Goal: Information Seeking & Learning: Learn about a topic

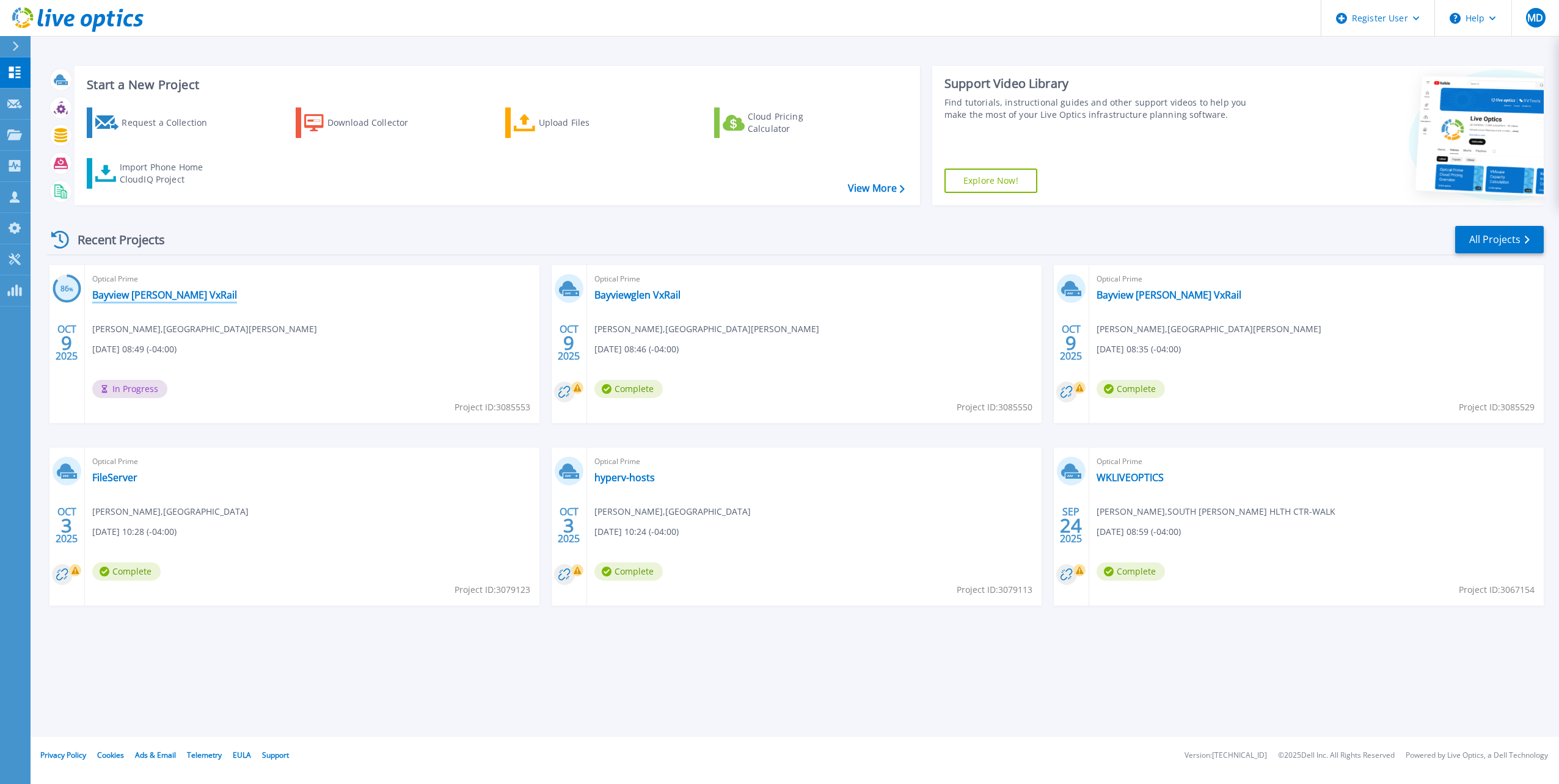
click at [164, 296] on link "Bayview [PERSON_NAME] VxRail" at bounding box center [165, 294] width 145 height 12
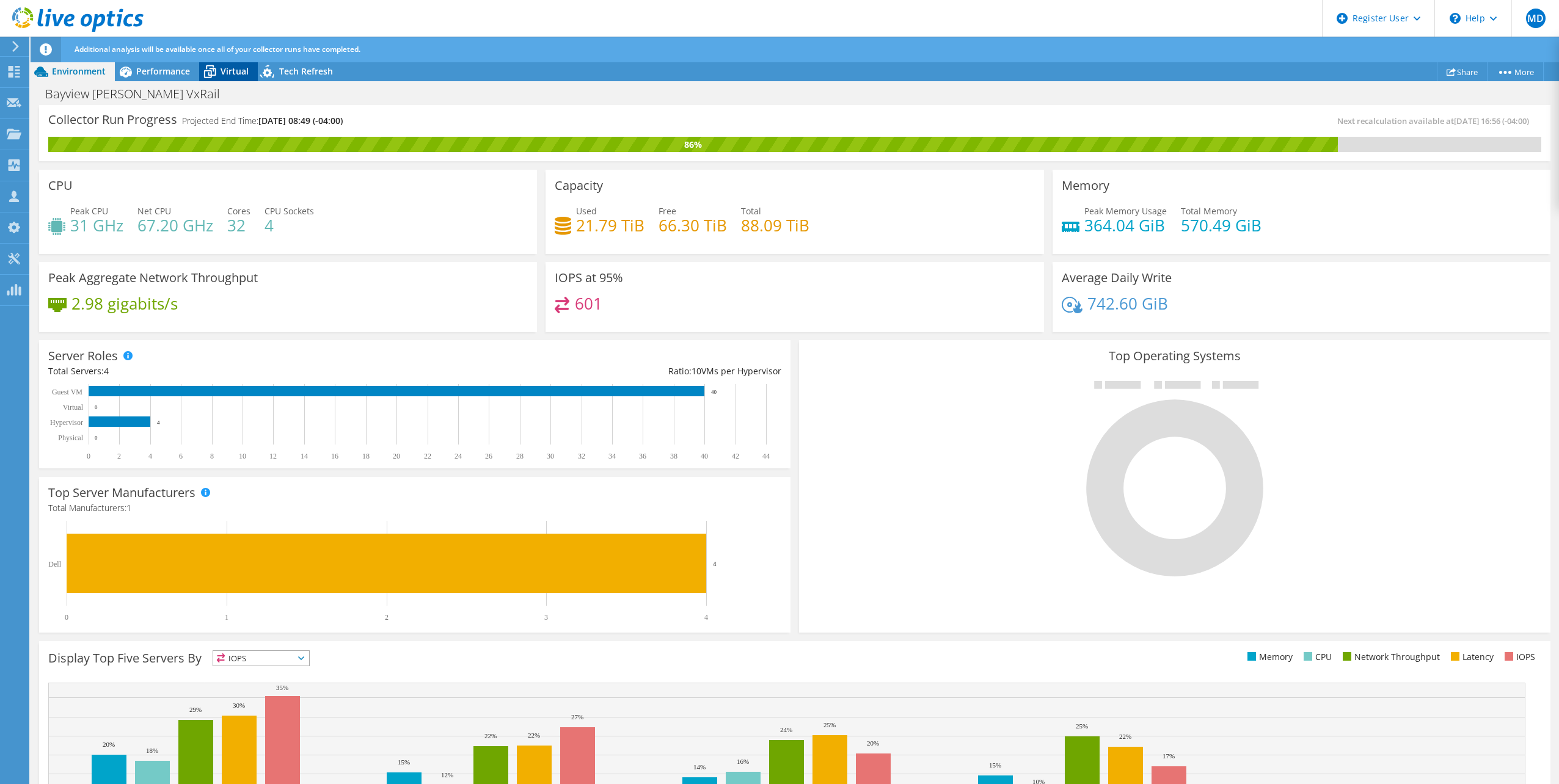
click at [221, 75] on span "Virtual" at bounding box center [234, 71] width 28 height 11
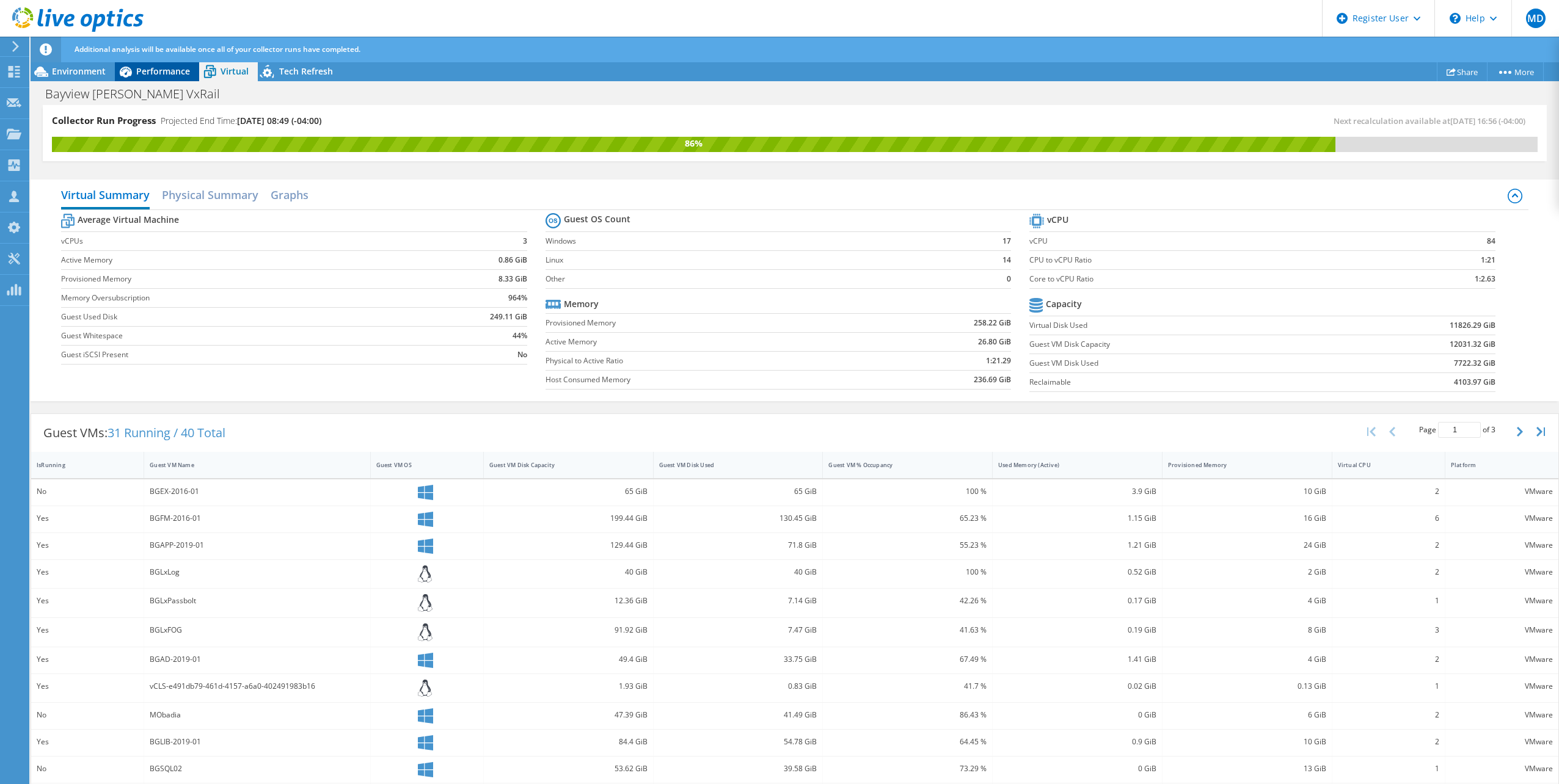
click at [160, 72] on span "Performance" at bounding box center [163, 71] width 53 height 11
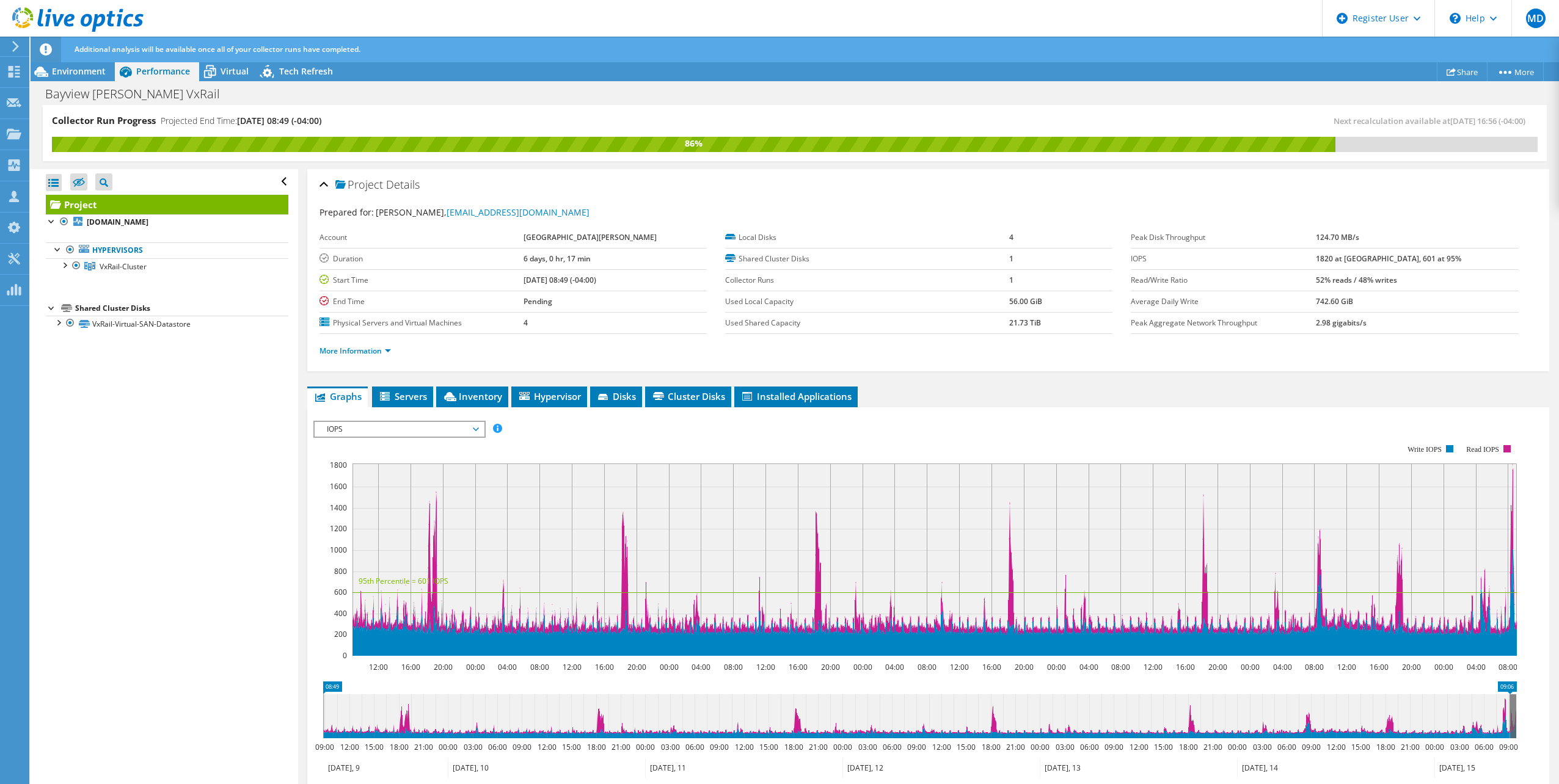
click at [510, 400] on ul "Graphs Servers Inventory Hypervisor Disks Cluster Disks Installed Applications" at bounding box center [928, 397] width 1242 height 21
click at [488, 398] on span "Inventory" at bounding box center [472, 396] width 60 height 12
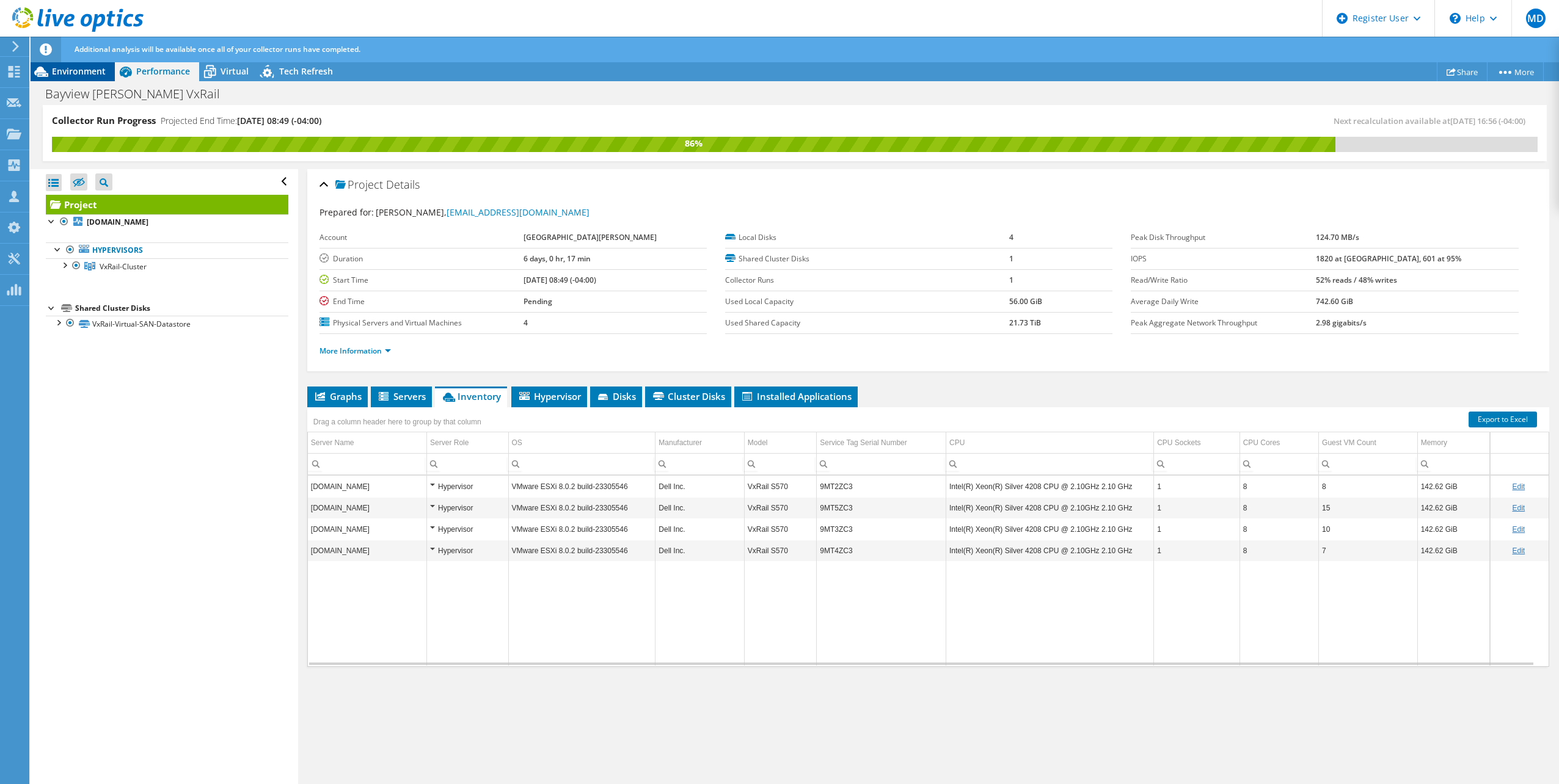
click at [86, 79] on div "Environment" at bounding box center [72, 72] width 84 height 20
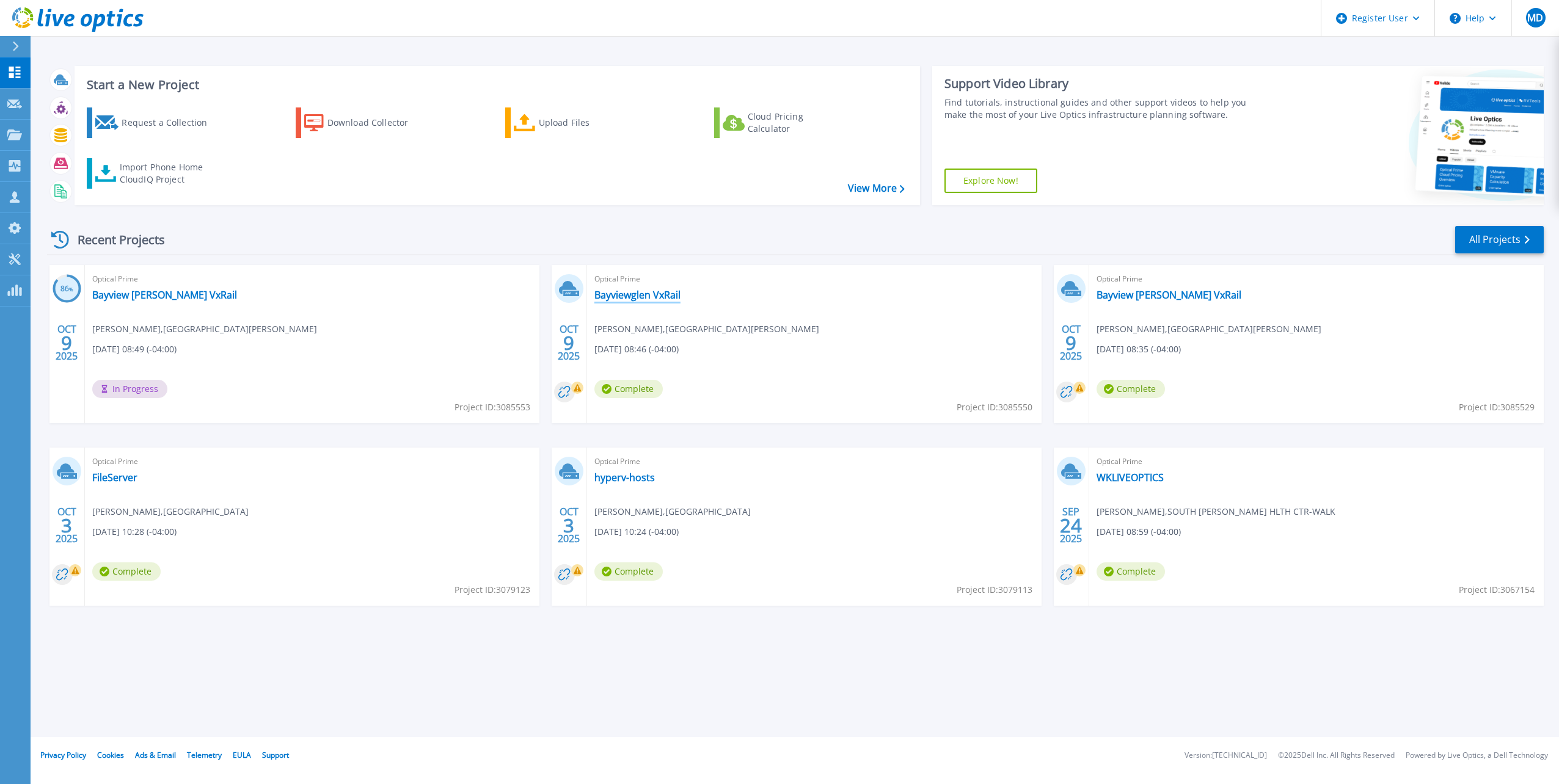
click at [656, 293] on link "Bayviewglen VxRail" at bounding box center [637, 294] width 86 height 12
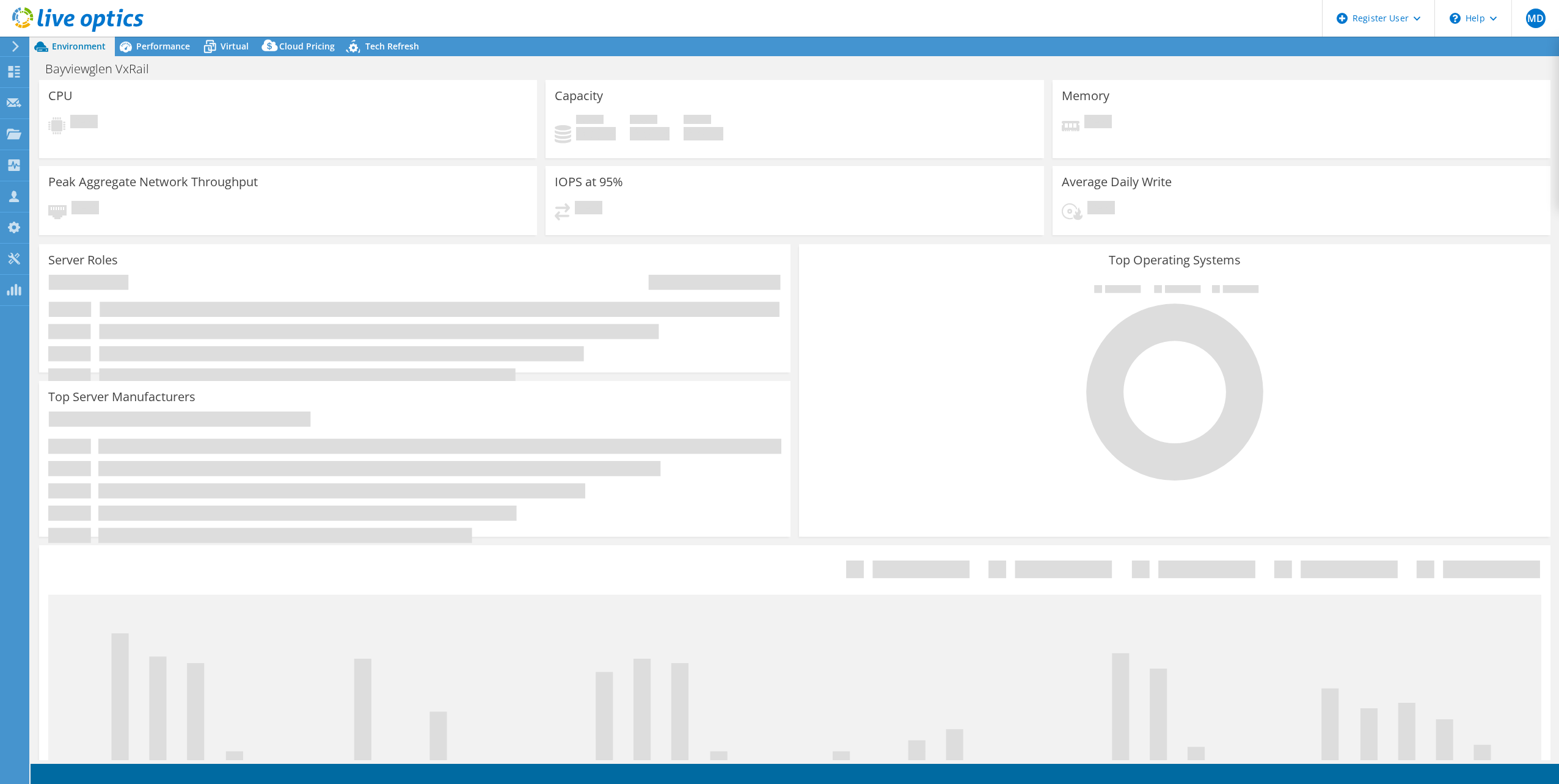
select select "USD"
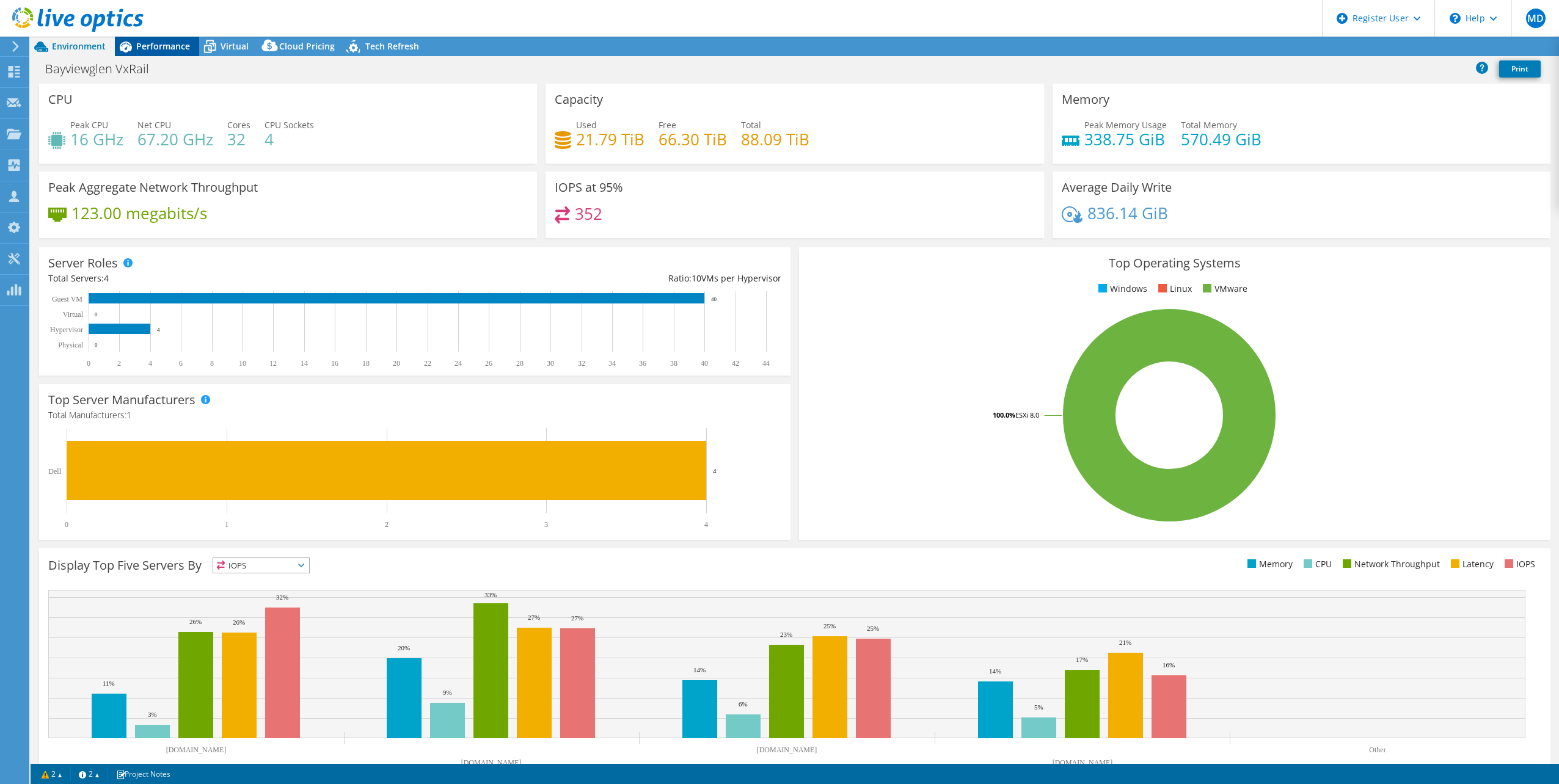
click at [176, 44] on span "Performance" at bounding box center [163, 46] width 53 height 11
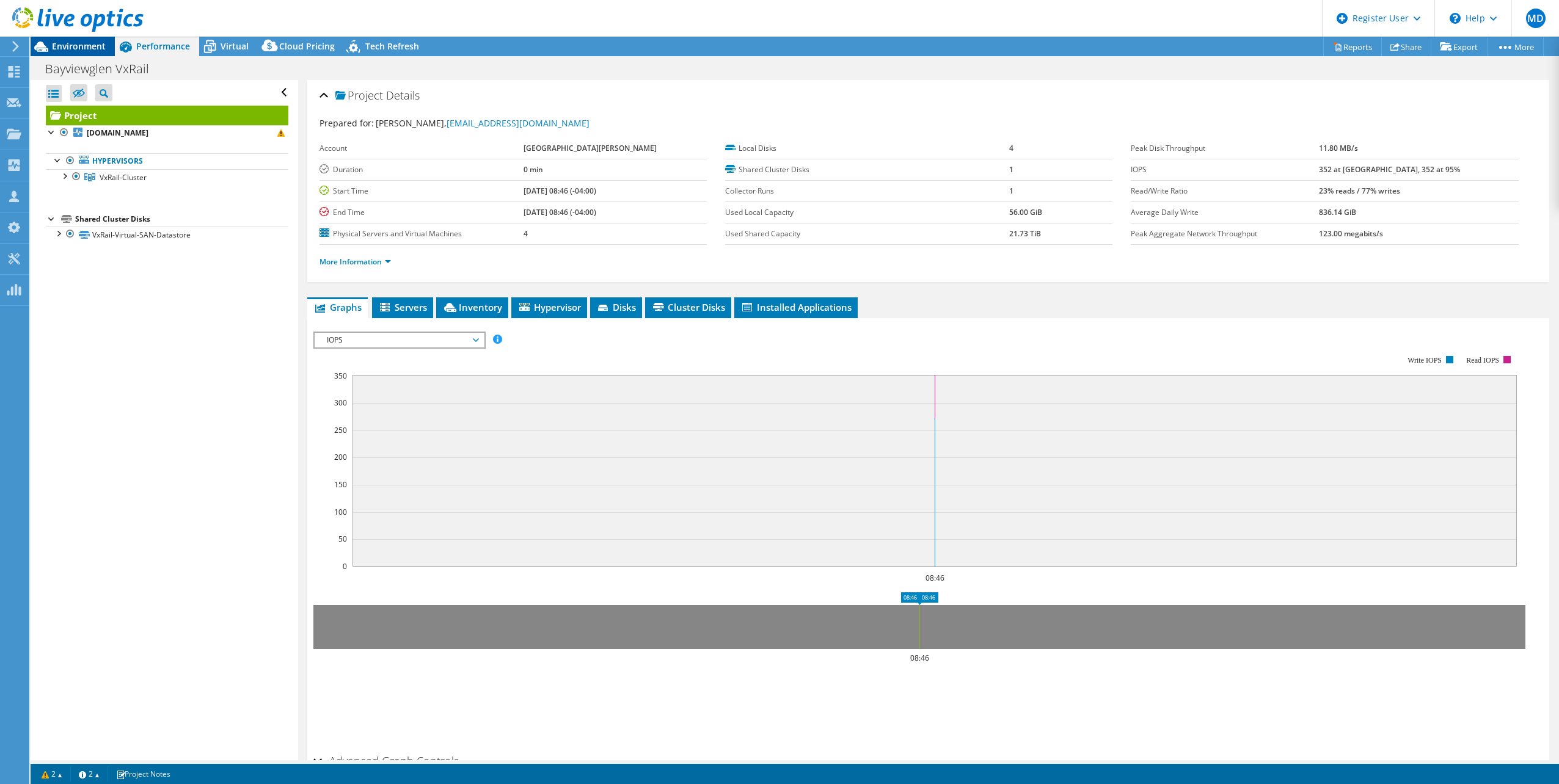
drag, startPoint x: 88, startPoint y: 46, endPoint x: 248, endPoint y: 86, distance: 164.9
click at [88, 47] on span "Environment" at bounding box center [79, 46] width 53 height 11
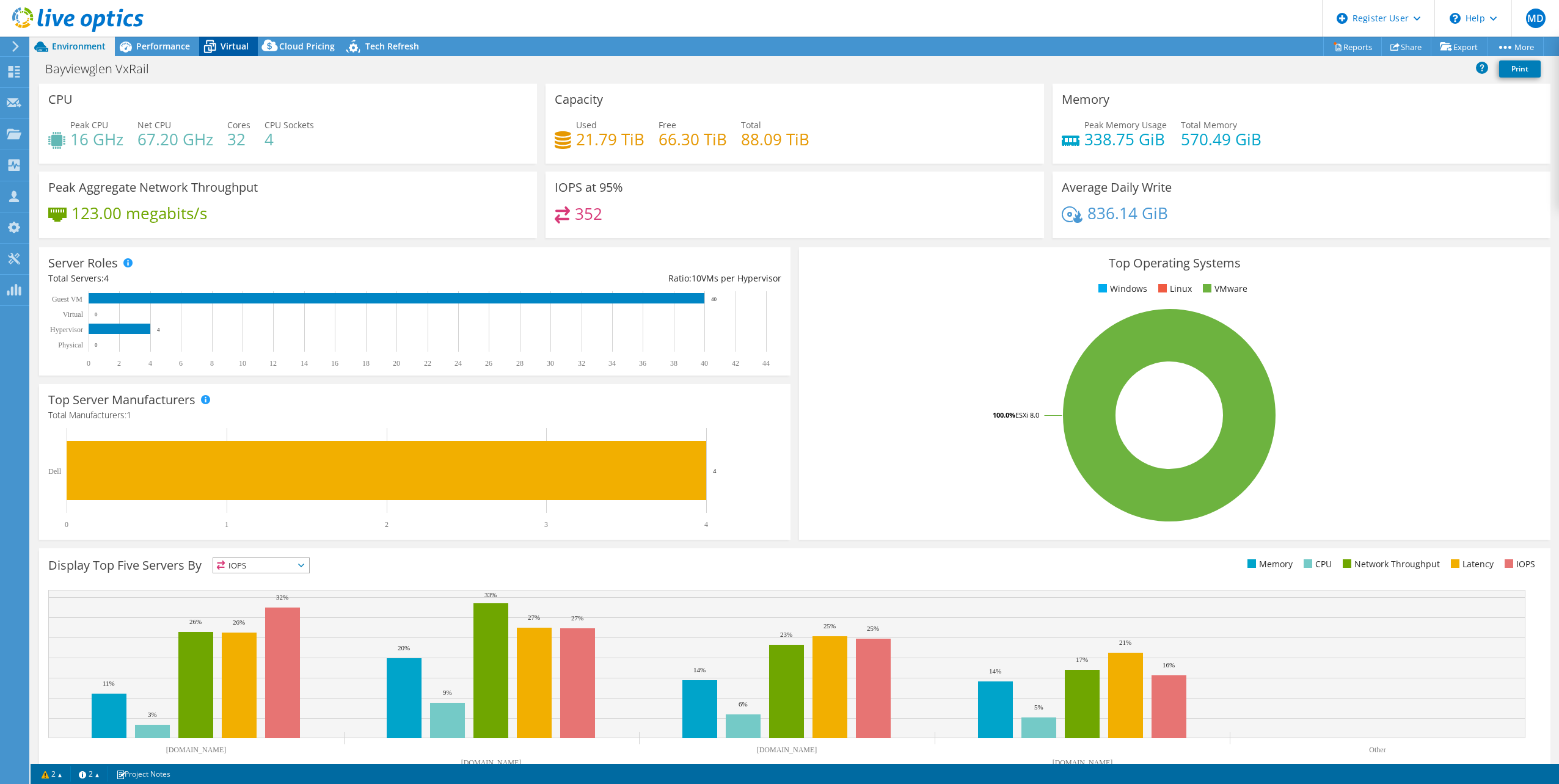
click at [241, 44] on span "Virtual" at bounding box center [234, 46] width 28 height 11
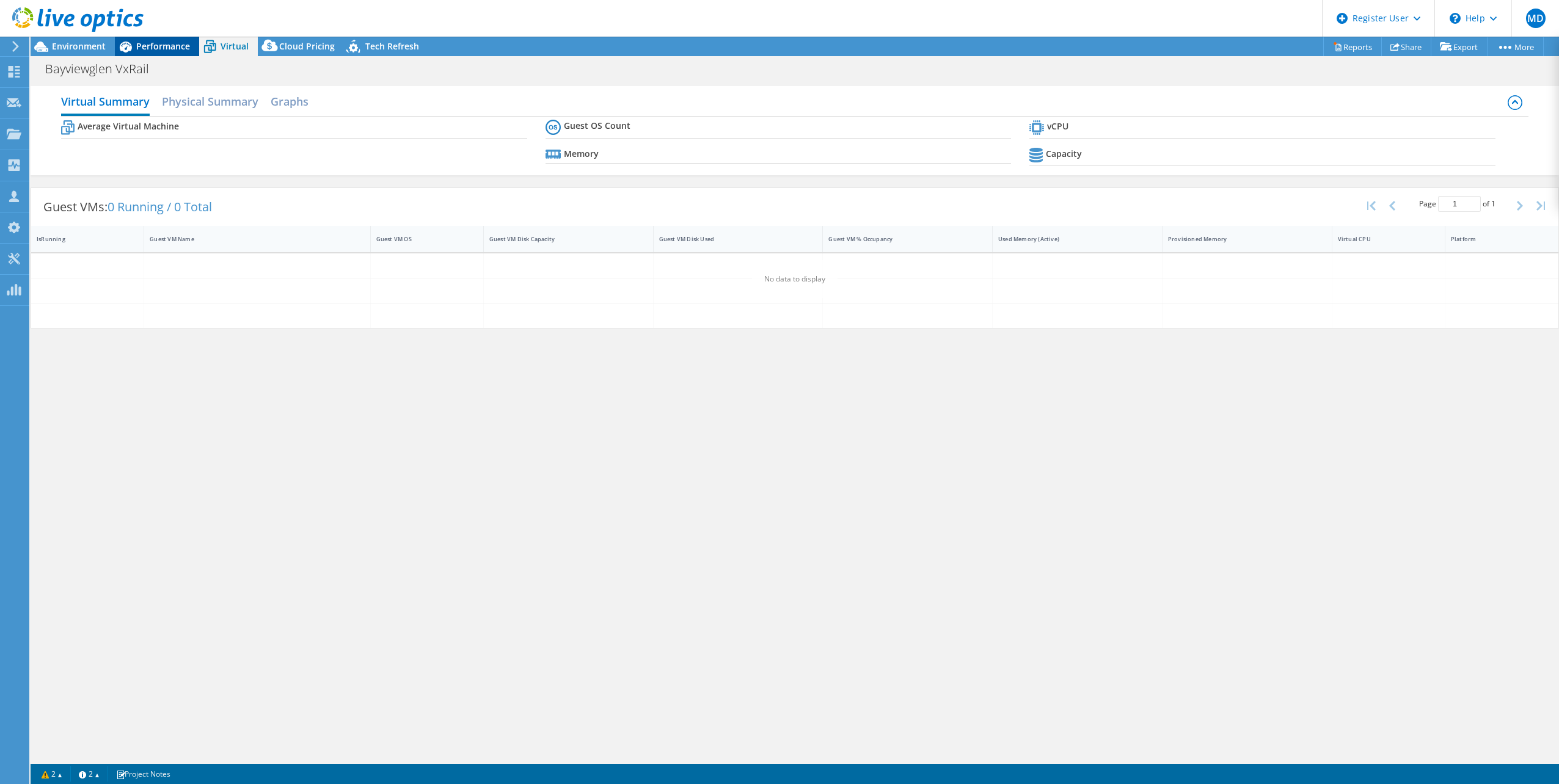
click at [160, 39] on div "Performance" at bounding box center [157, 46] width 84 height 20
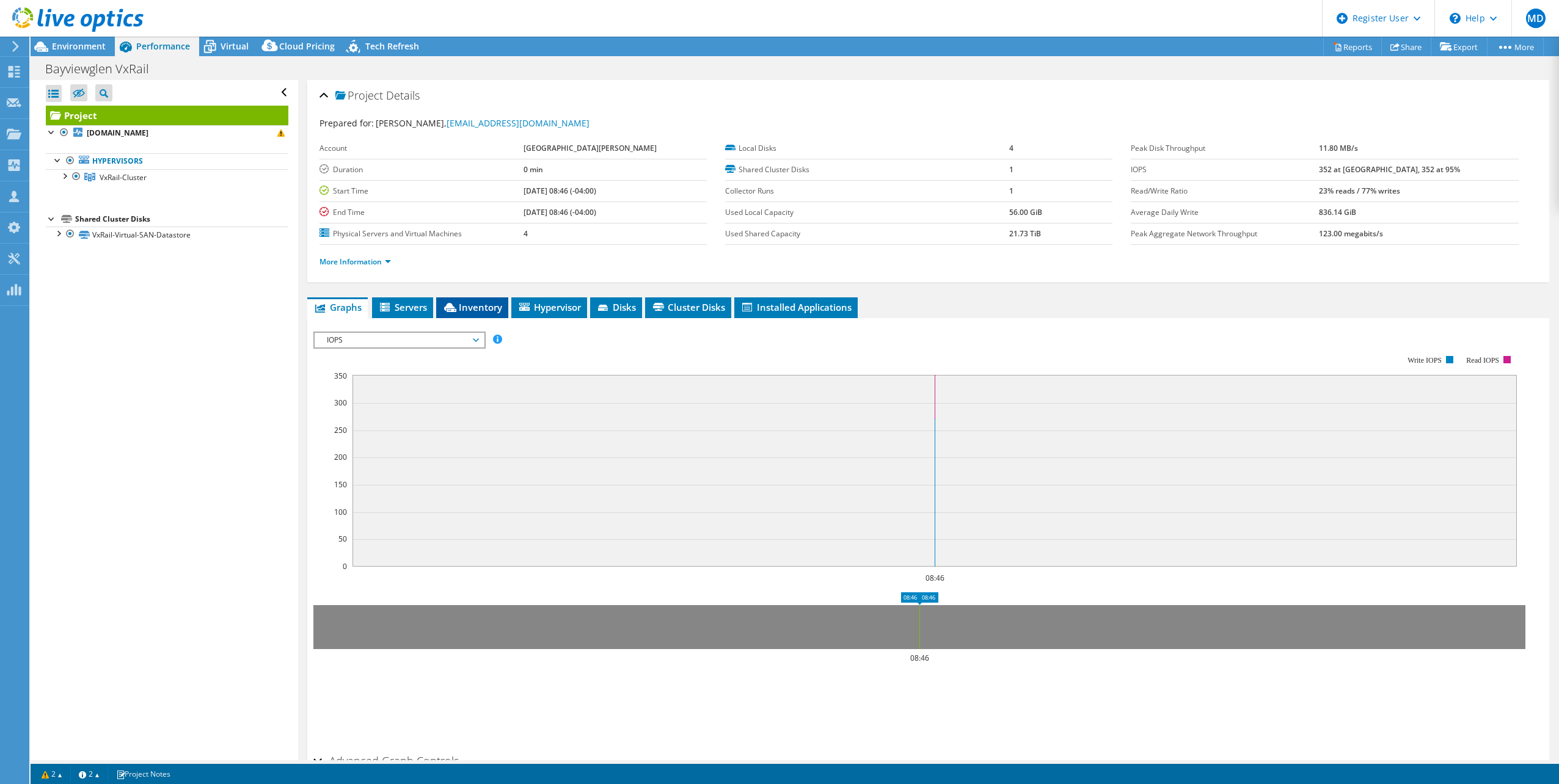
click at [478, 303] on span "Inventory" at bounding box center [472, 307] width 60 height 12
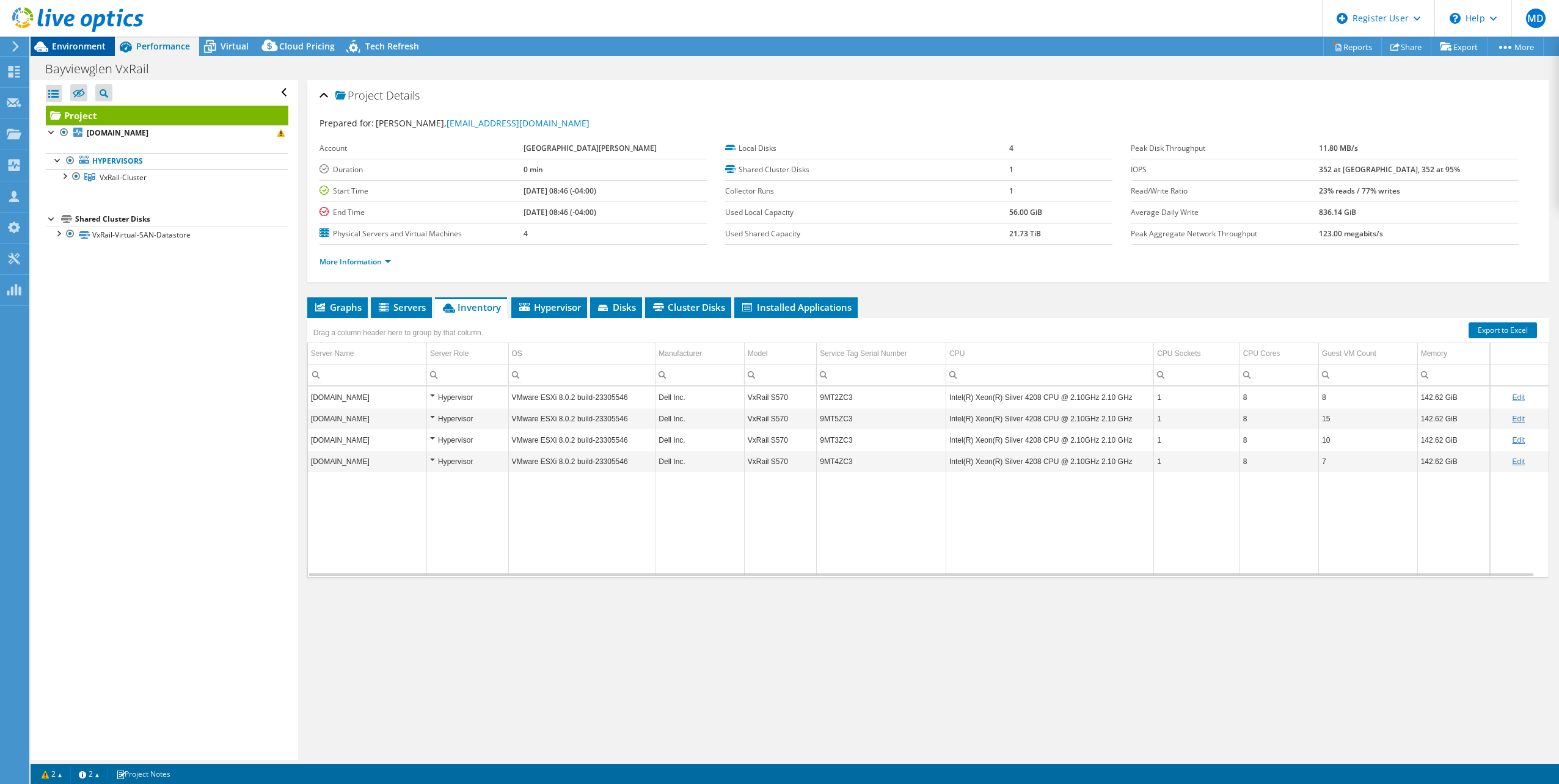
click at [68, 46] on span "Environment" at bounding box center [79, 46] width 53 height 11
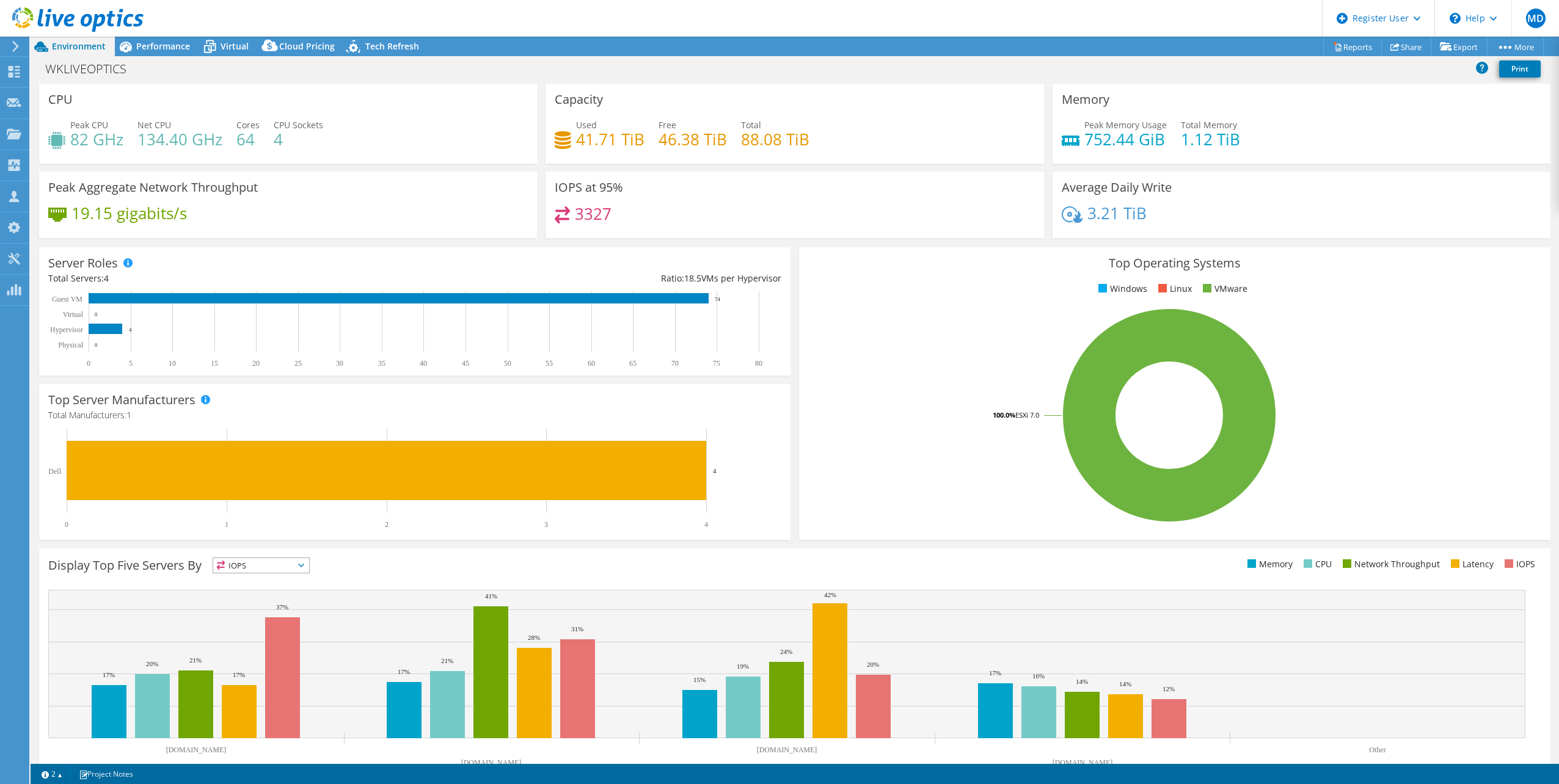
select select "[GEOGRAPHIC_DATA]"
select select "USD"
click at [113, 56] on div "WKLIVEOPTICS Print" at bounding box center [794, 70] width 1528 height 27
click at [160, 49] on span "Performance" at bounding box center [163, 46] width 53 height 11
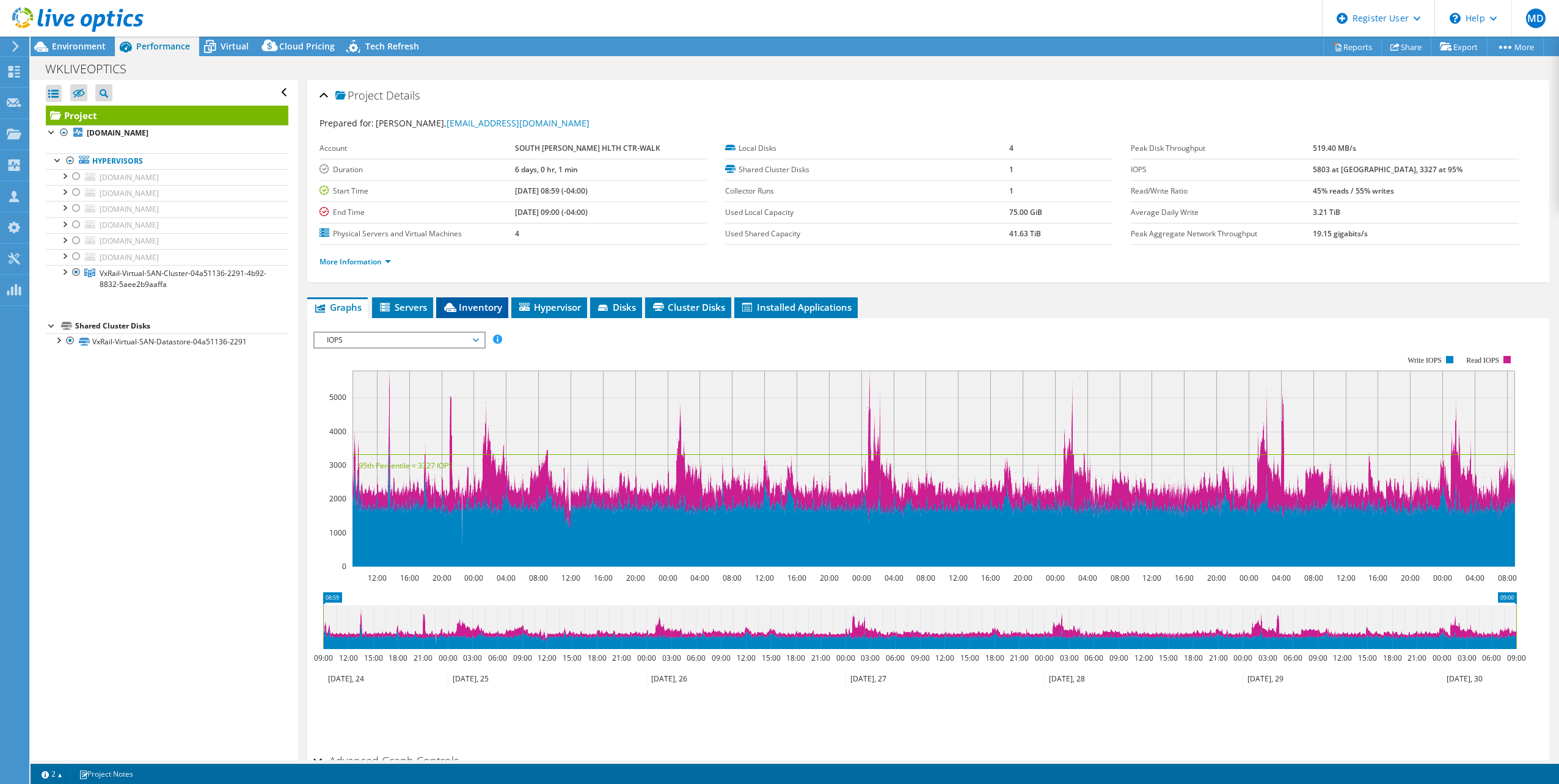
click at [479, 312] on span "Inventory" at bounding box center [472, 307] width 60 height 12
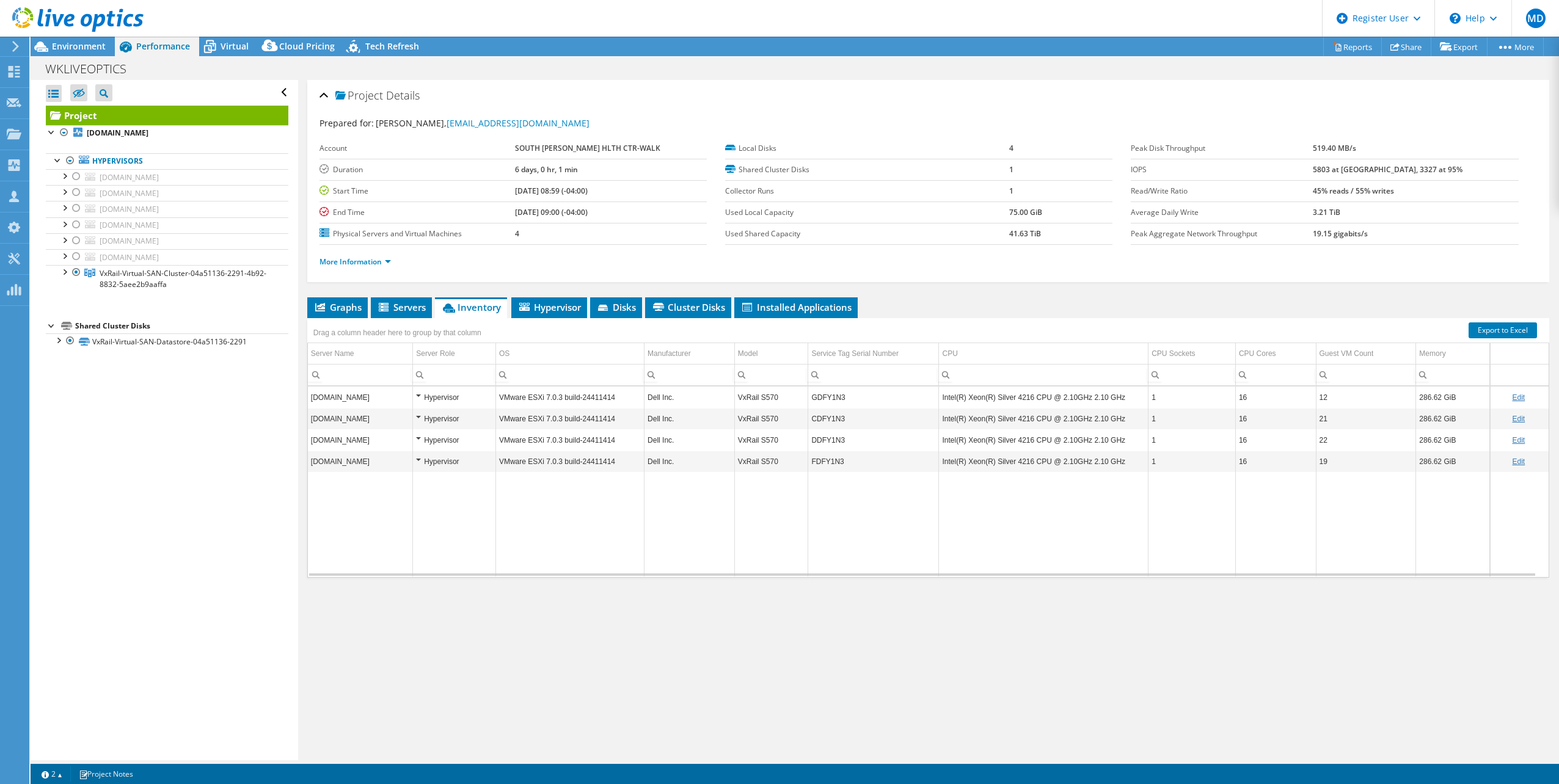
click at [805, 399] on tr "[DOMAIN_NAME] Hypervisor VMware ESXi 7.0.3 build-24411414 Dell Inc. VxRail S570…" at bounding box center [928, 397] width 1241 height 21
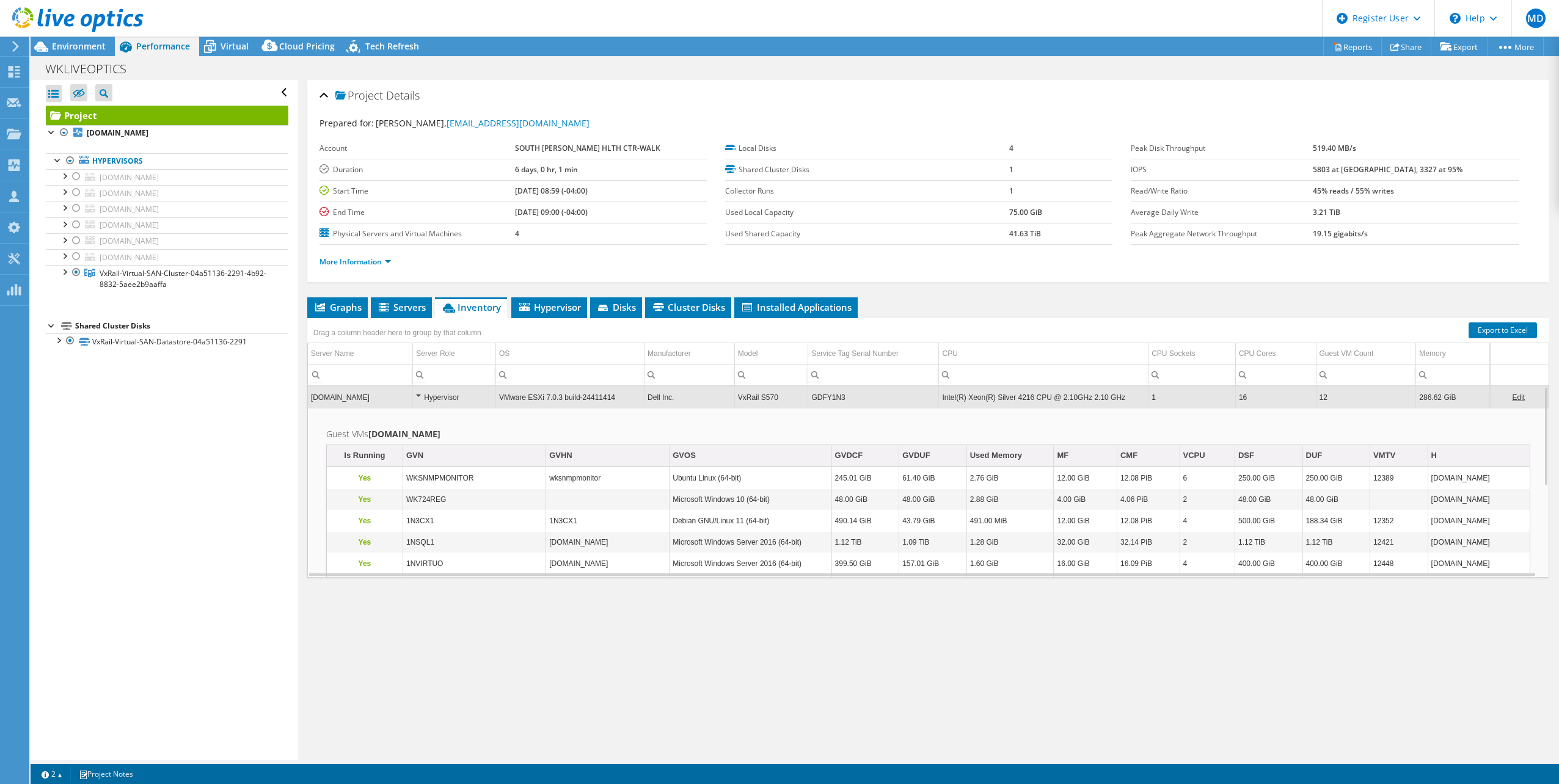
click at [828, 400] on td "GDFY1N3" at bounding box center [873, 397] width 131 height 21
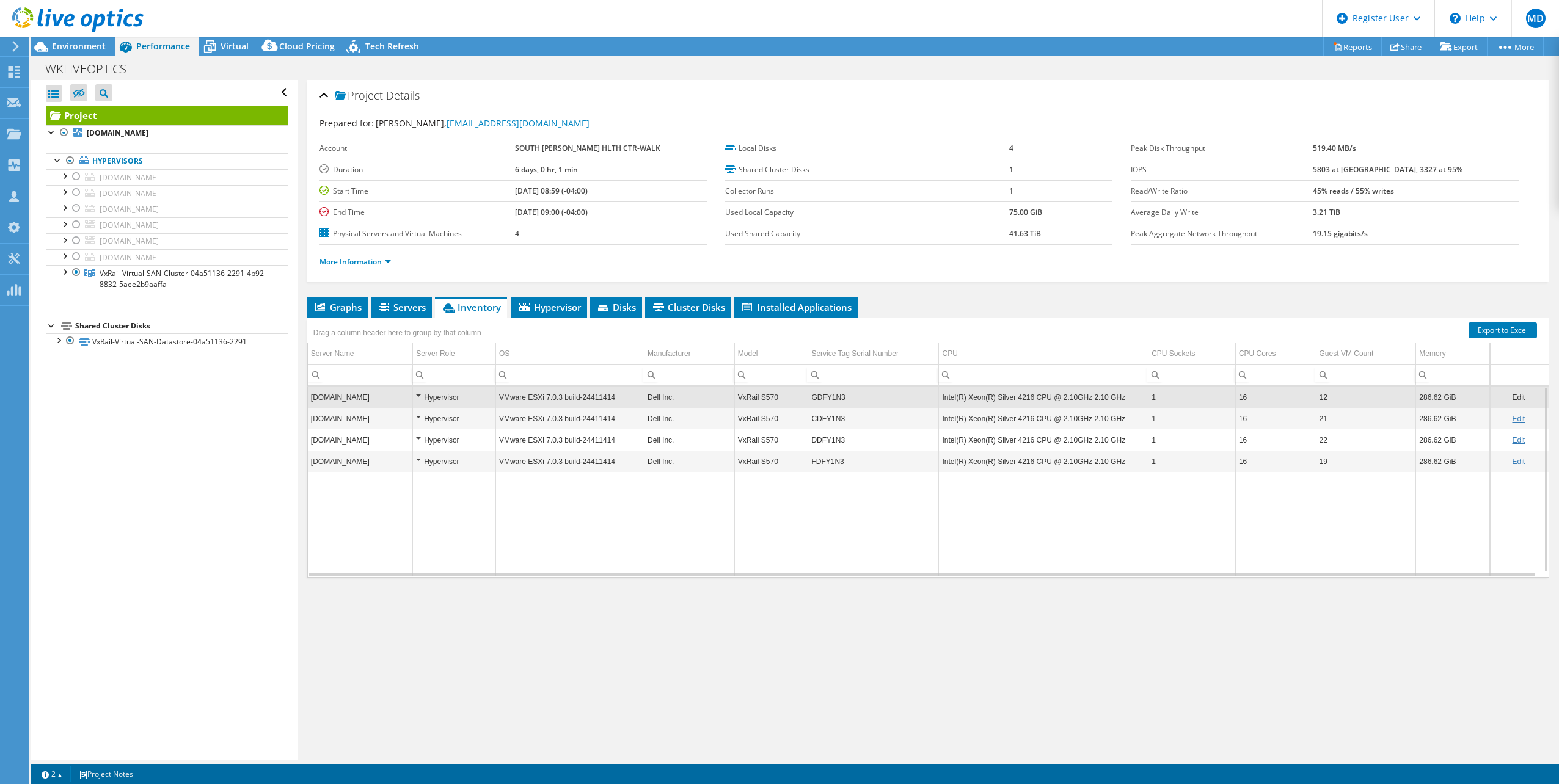
click at [828, 400] on td "GDFY1N3" at bounding box center [873, 397] width 131 height 21
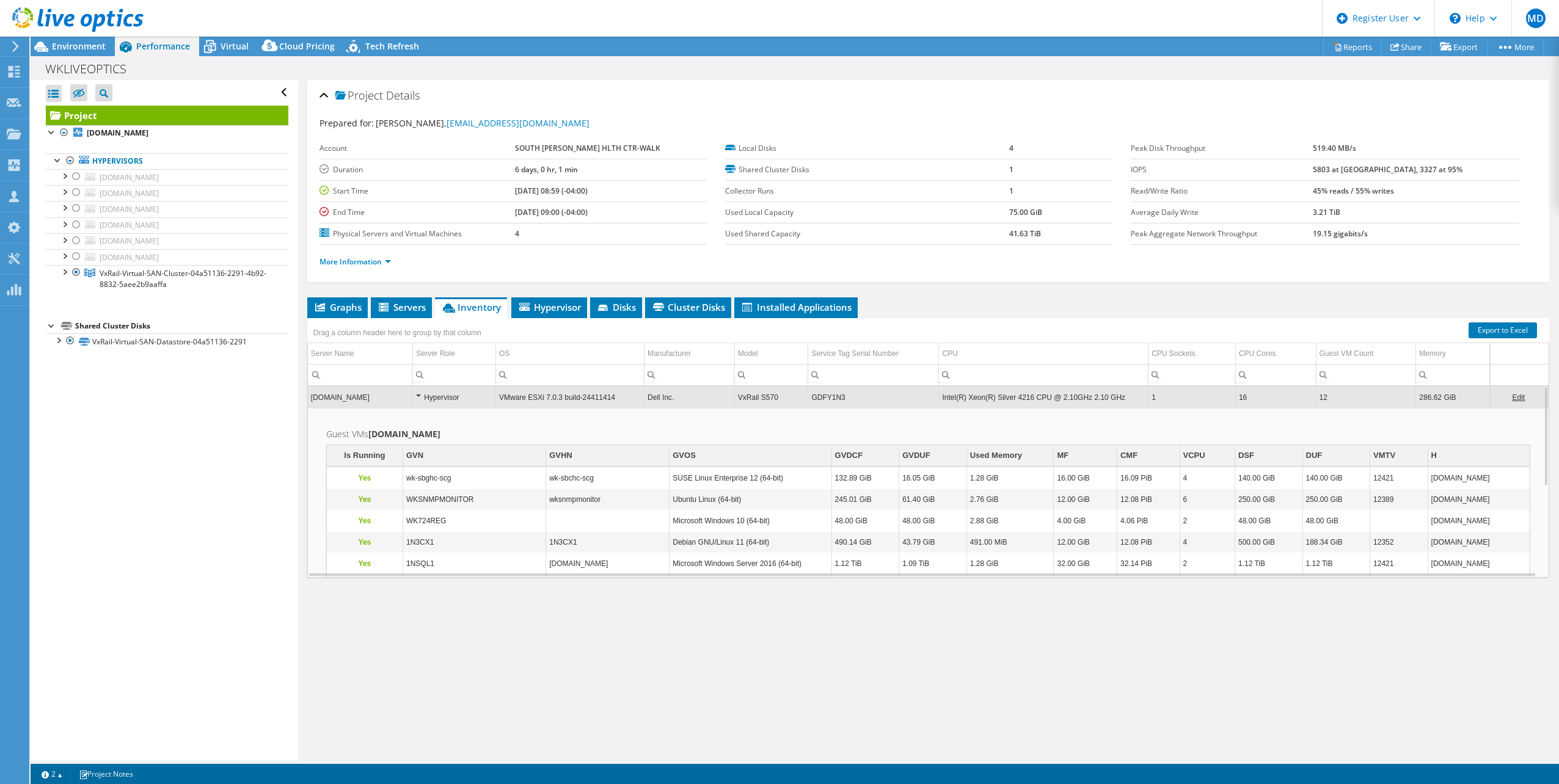
drag, startPoint x: 83, startPoint y: 46, endPoint x: 102, endPoint y: 23, distance: 29.8
click at [83, 46] on span "Environment" at bounding box center [79, 46] width 53 height 11
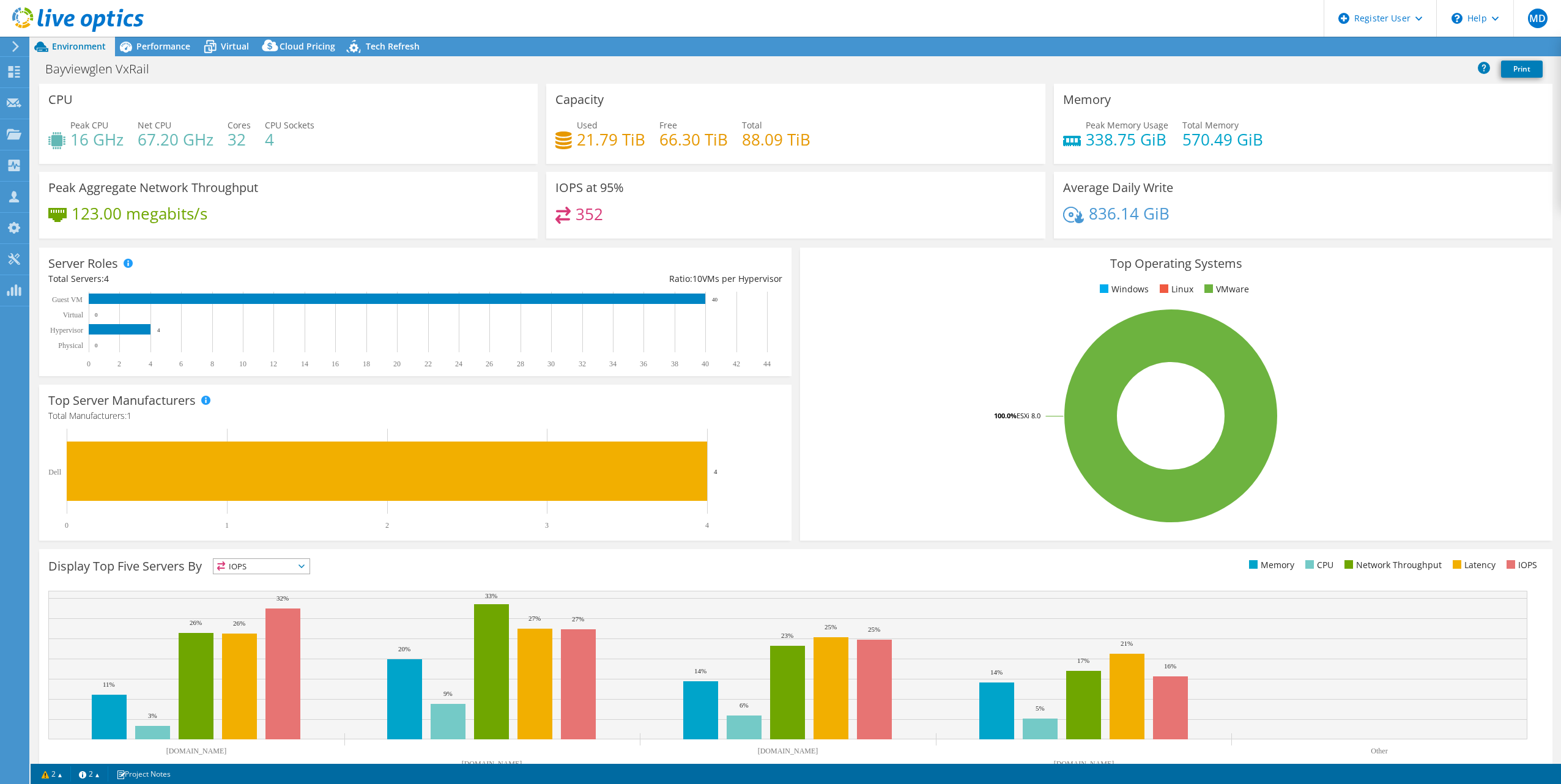
select select "USD"
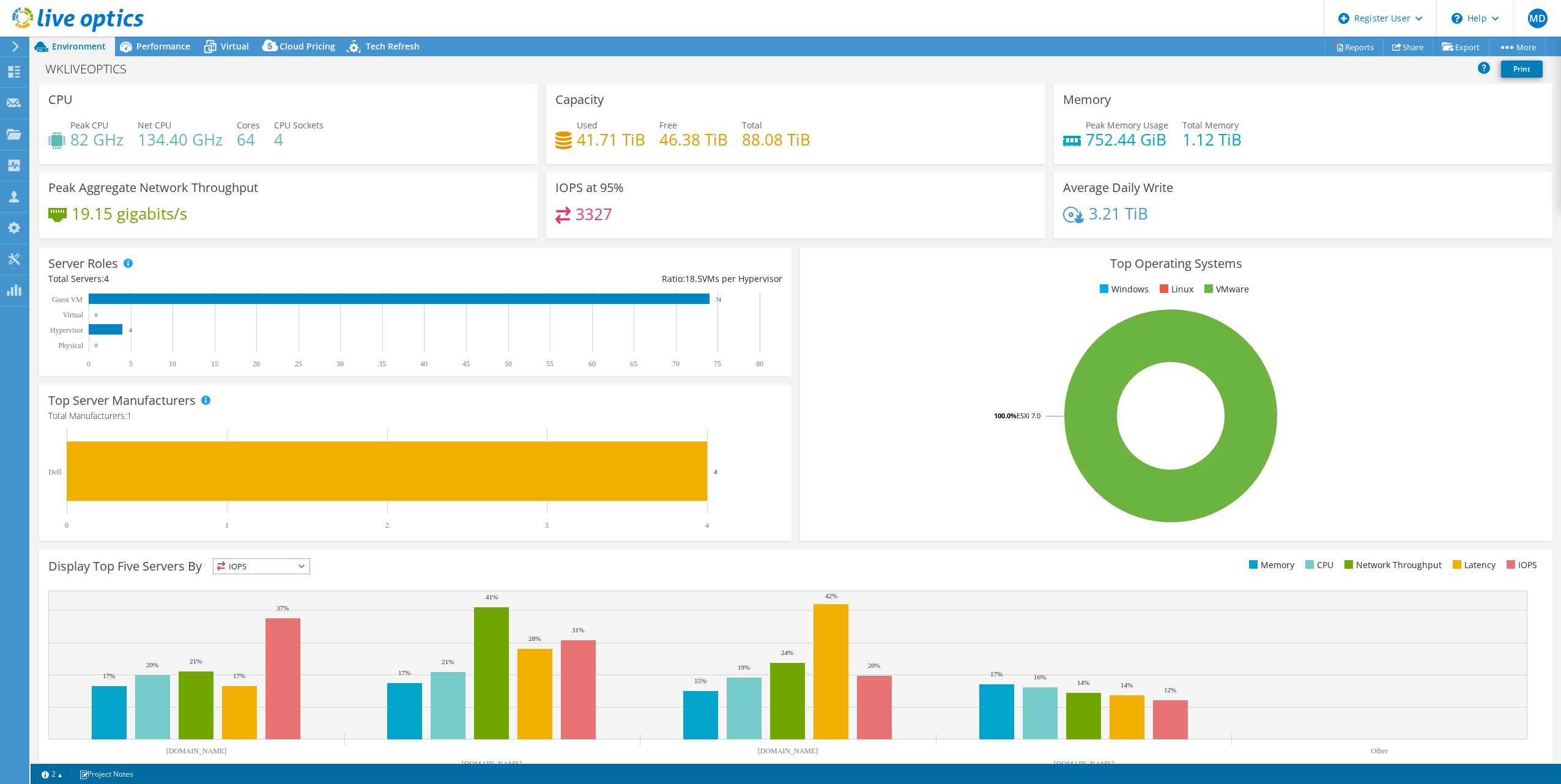
select select "[GEOGRAPHIC_DATA]"
select select "USD"
